Goal: Task Accomplishment & Management: Manage account settings

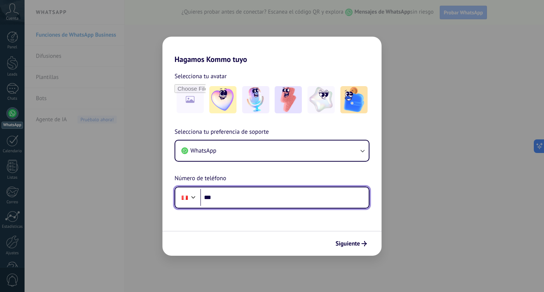
click at [238, 199] on input "***" at bounding box center [284, 197] width 169 height 17
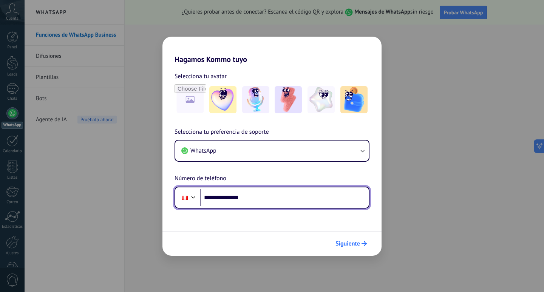
type input "**********"
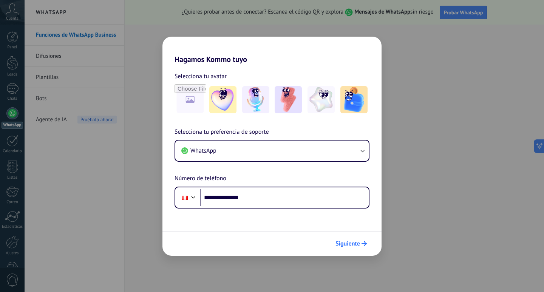
click at [359, 246] on span "Siguiente" at bounding box center [348, 243] width 25 height 5
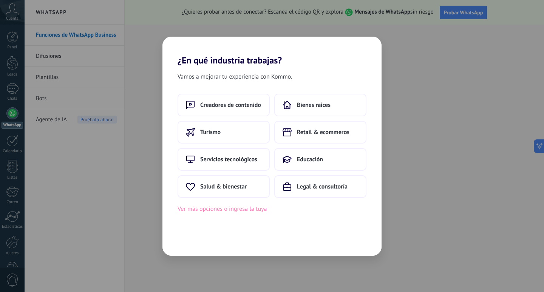
click at [246, 212] on button "Ver más opciones o ingresa la tuya" at bounding box center [222, 209] width 89 height 10
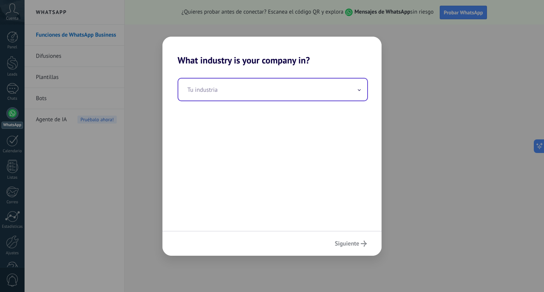
click at [220, 96] on input "text" at bounding box center [272, 90] width 189 height 22
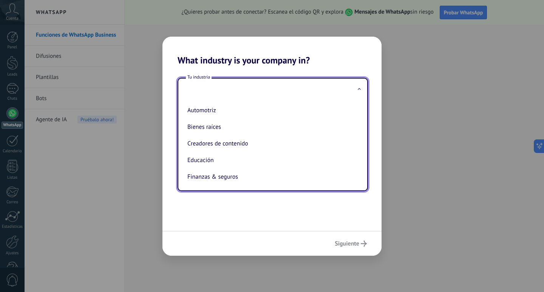
click at [202, 93] on input "text" at bounding box center [272, 90] width 189 height 22
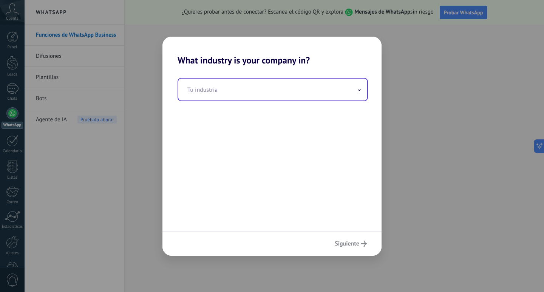
click at [202, 93] on input "text" at bounding box center [272, 90] width 189 height 22
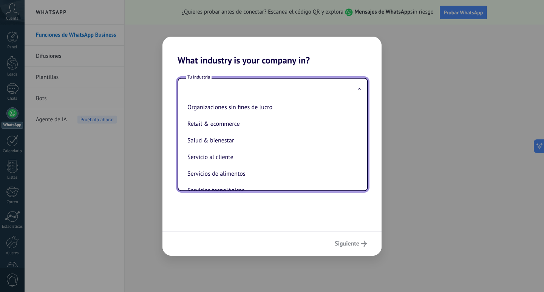
scroll to position [133, 0]
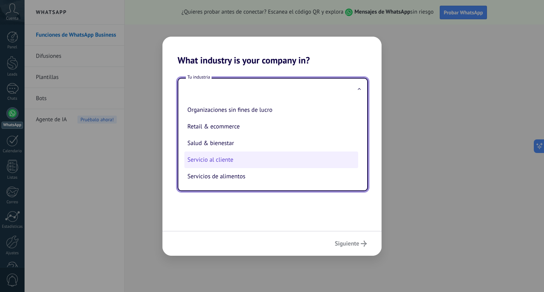
click at [255, 157] on li "Servicio al cliente" at bounding box center [271, 160] width 174 height 17
type input "**********"
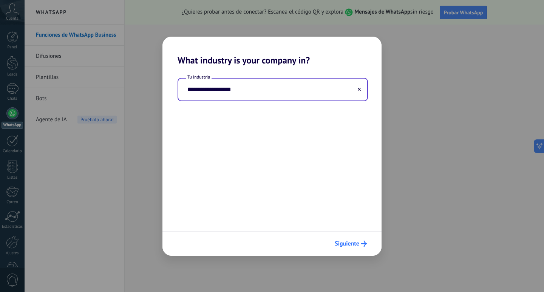
click at [351, 242] on span "Siguiente" at bounding box center [347, 243] width 25 height 5
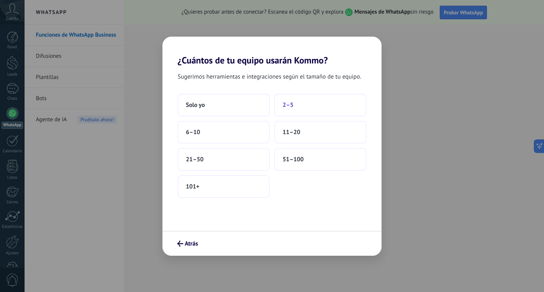
click at [297, 110] on button "2–5" at bounding box center [320, 105] width 92 height 23
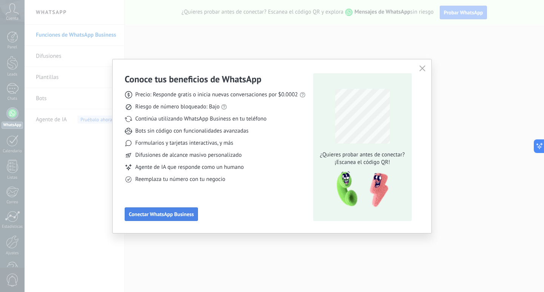
click at [164, 212] on span "Conectar WhatsApp Business" at bounding box center [161, 214] width 65 height 5
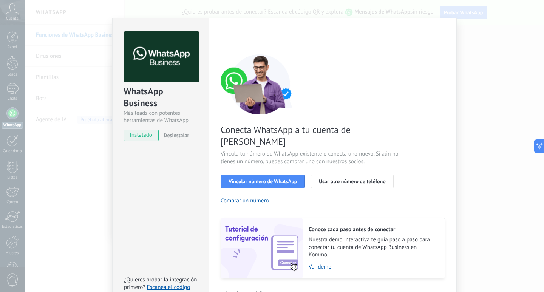
scroll to position [24, 0]
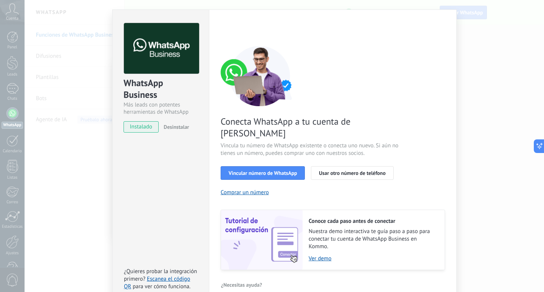
click at [473, 102] on div "WhatsApp Business Más leads con potentes herramientas de WhatsApp instalado Des…" at bounding box center [285, 146] width 520 height 292
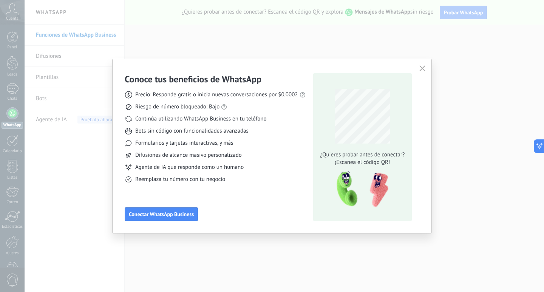
scroll to position [0, 0]
click at [421, 71] on icon "button" at bounding box center [422, 68] width 6 height 6
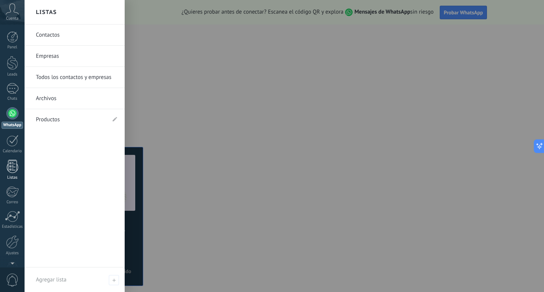
click at [8, 170] on div at bounding box center [12, 166] width 11 height 13
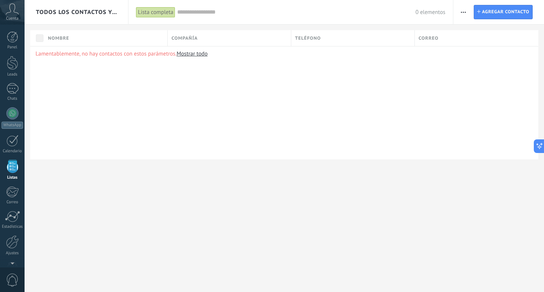
scroll to position [20, 0]
click at [183, 36] on span "Compañía" at bounding box center [185, 38] width 26 height 7
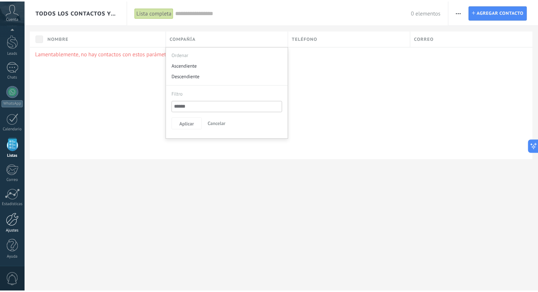
scroll to position [22, 0]
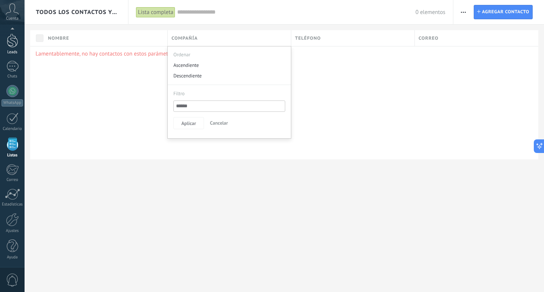
click at [7, 45] on div at bounding box center [12, 41] width 11 height 14
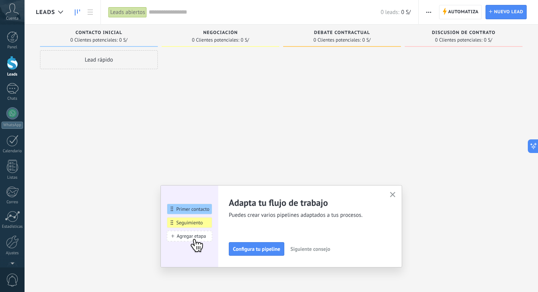
click at [140, 62] on div "Lead rápido" at bounding box center [99, 59] width 118 height 19
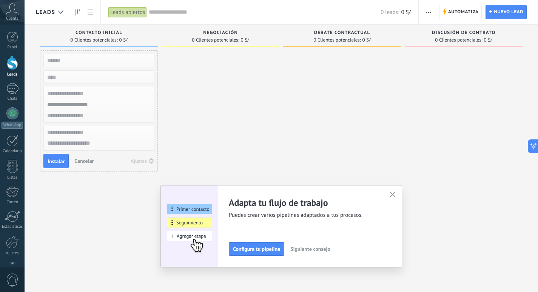
click at [398, 192] on button "button" at bounding box center [392, 195] width 9 height 10
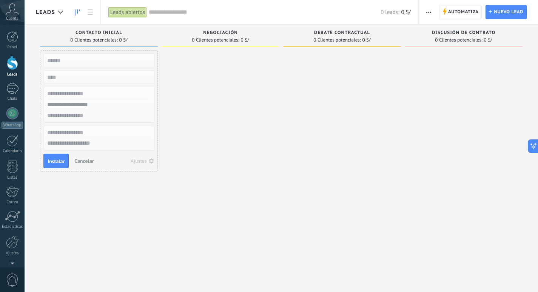
click at [14, 15] on div "Cuenta" at bounding box center [12, 12] width 25 height 25
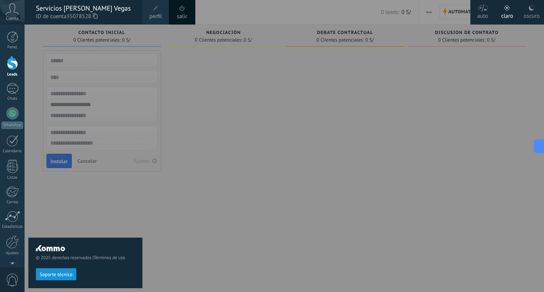
click at [225, 114] on div at bounding box center [297, 146] width 544 height 292
click at [156, 11] on span at bounding box center [155, 8] width 5 height 5
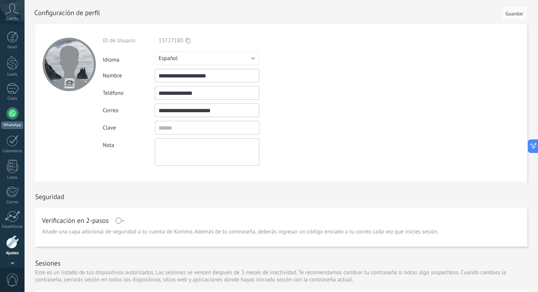
click at [17, 110] on div at bounding box center [12, 113] width 12 height 12
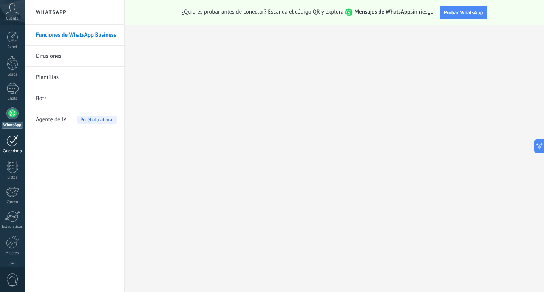
click at [8, 138] on div at bounding box center [12, 141] width 12 height 12
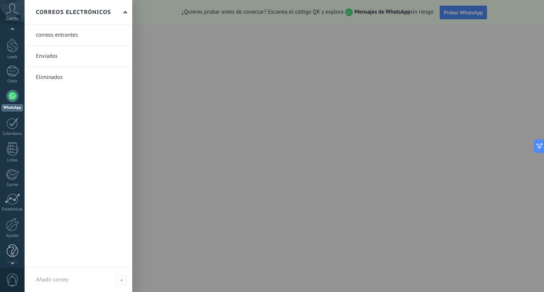
scroll to position [22, 0]
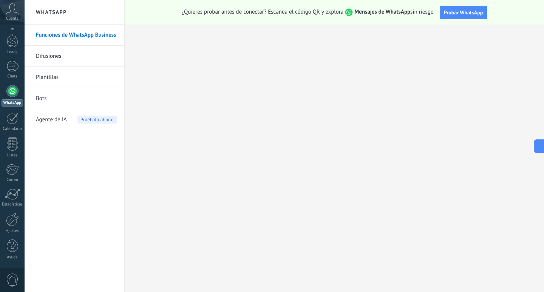
click at [14, 276] on span "0" at bounding box center [12, 280] width 13 height 13
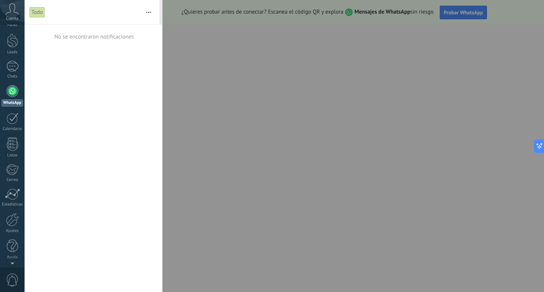
scroll to position [0, 0]
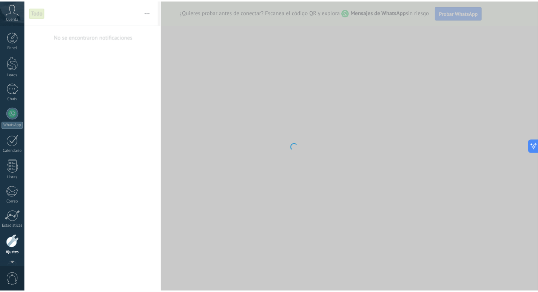
scroll to position [22, 0]
